Goal: Information Seeking & Learning: Learn about a topic

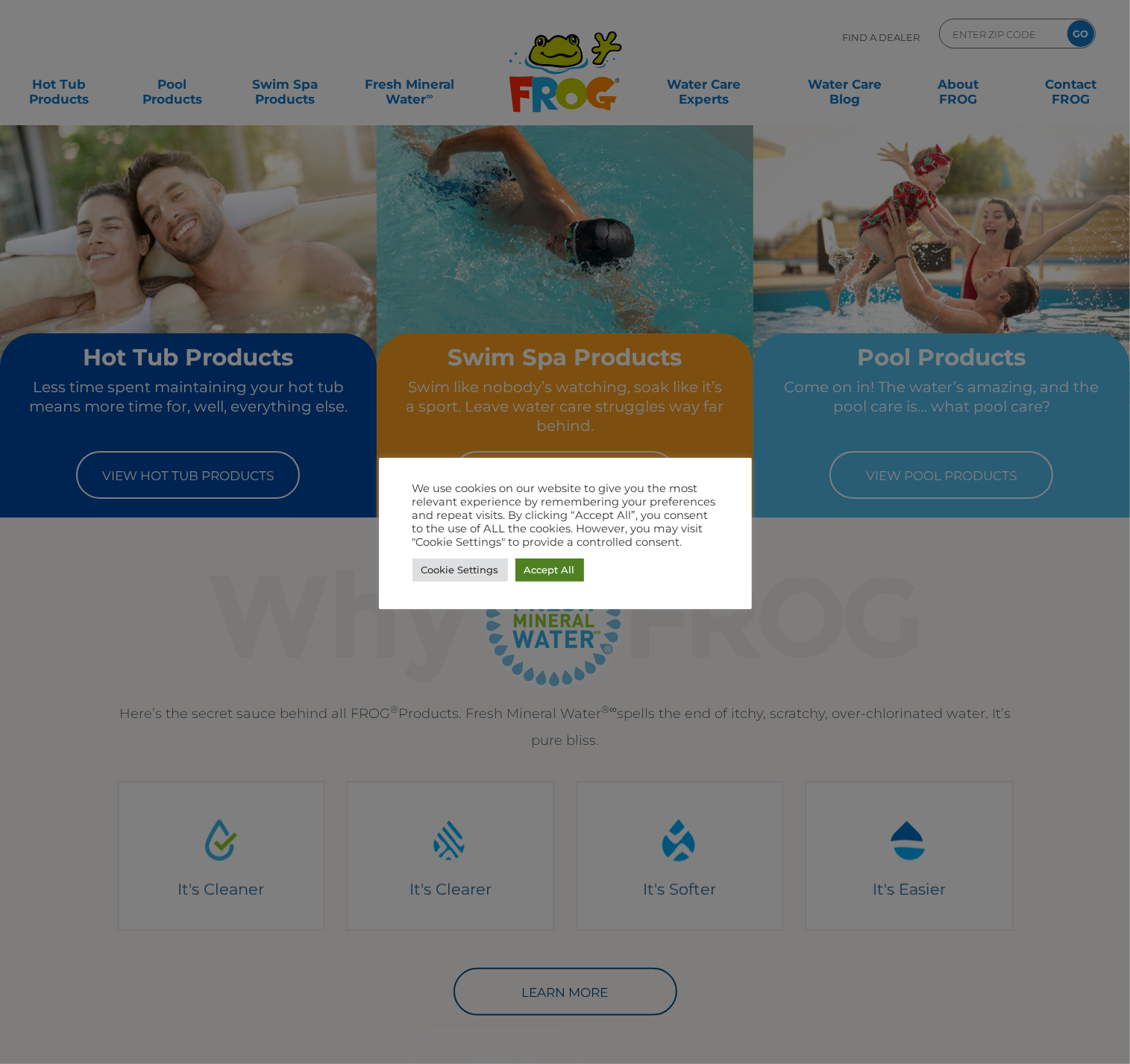
click at [565, 558] on link "Accept All" at bounding box center [549, 570] width 69 height 23
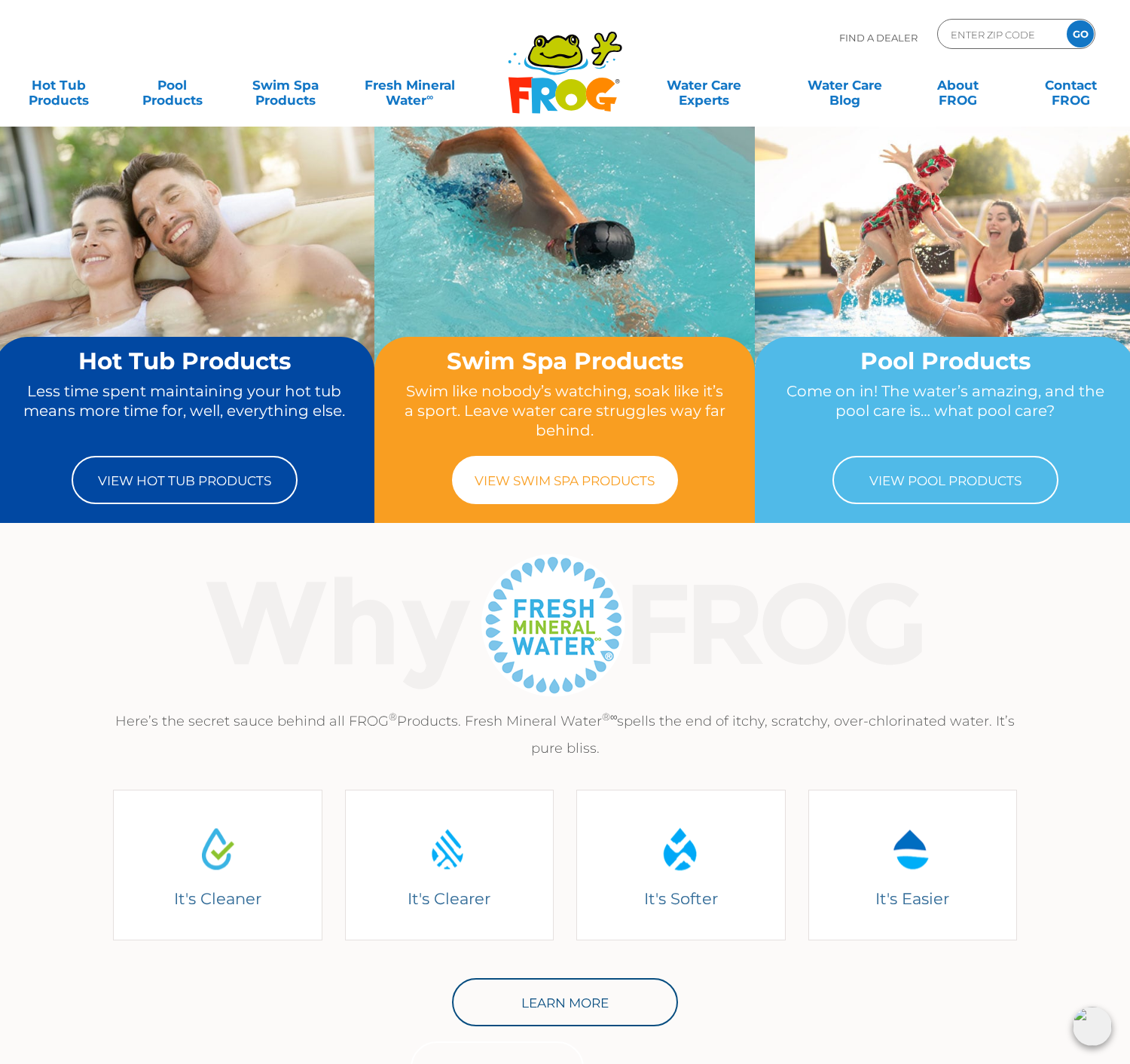
click at [623, 472] on link "View Swim Spa Products" at bounding box center [565, 480] width 226 height 48
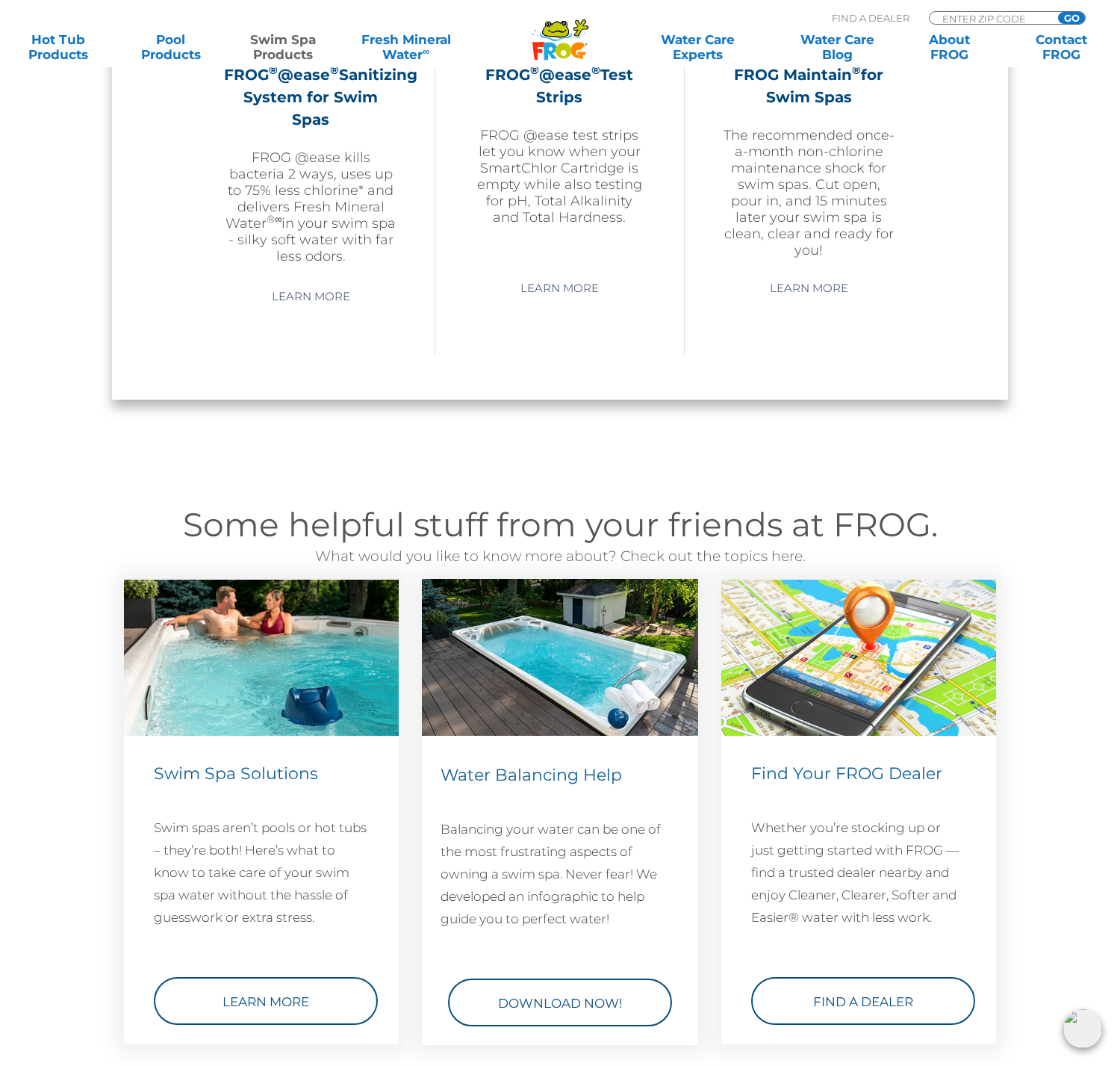
scroll to position [1792, 0]
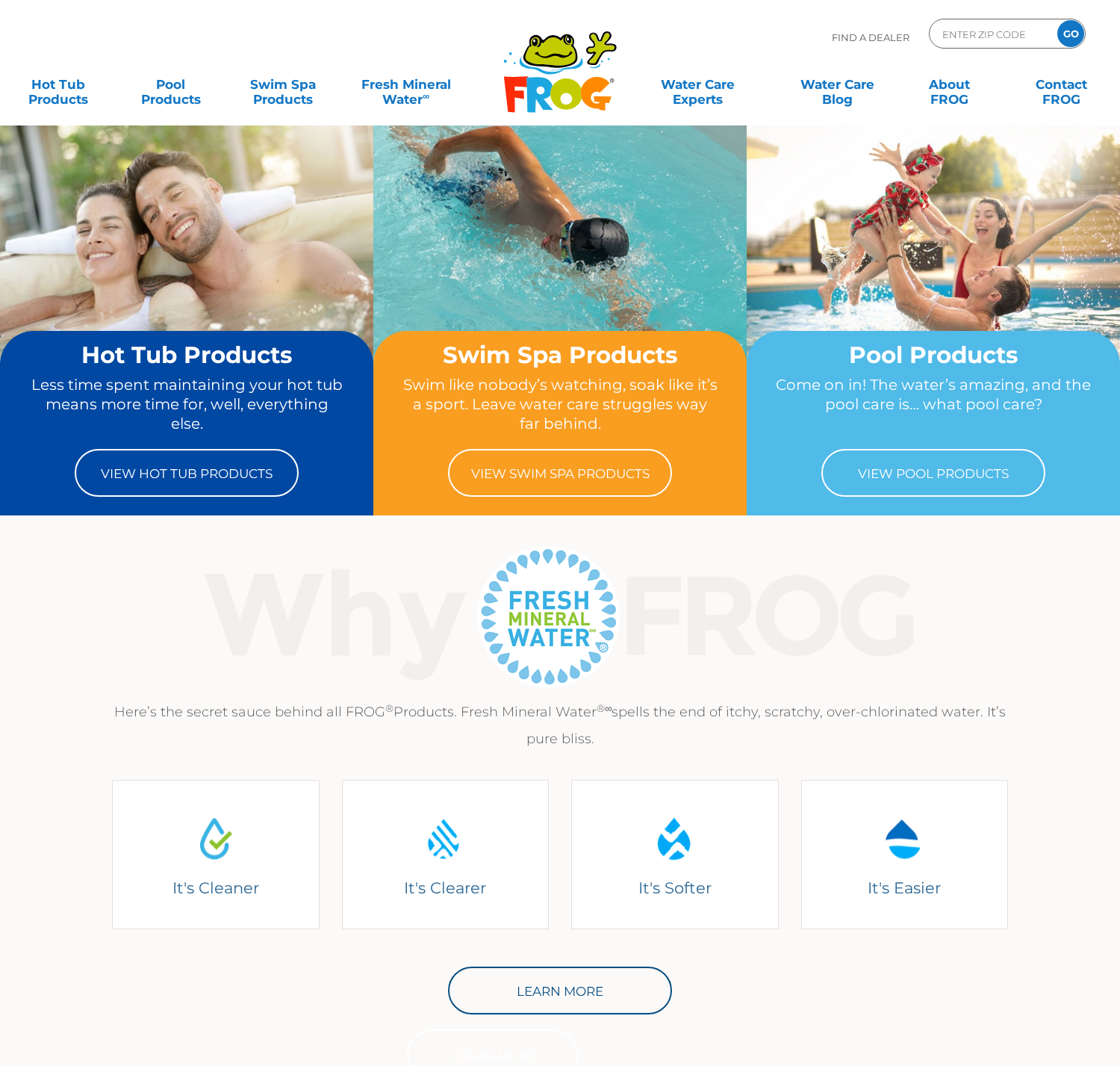
drag, startPoint x: 619, startPoint y: 441, endPoint x: 599, endPoint y: 443, distance: 20.1
